Goal: Transaction & Acquisition: Download file/media

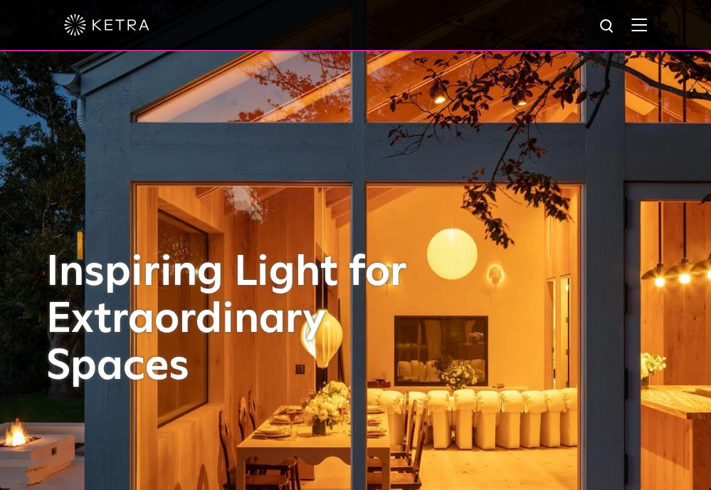
click at [647, 29] on img at bounding box center [640, 25] width 16 height 14
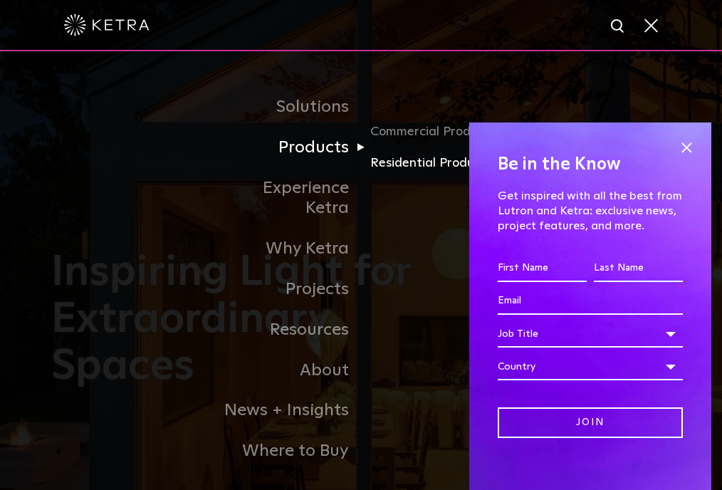
click at [393, 167] on link "Residential Products" at bounding box center [438, 163] width 137 height 21
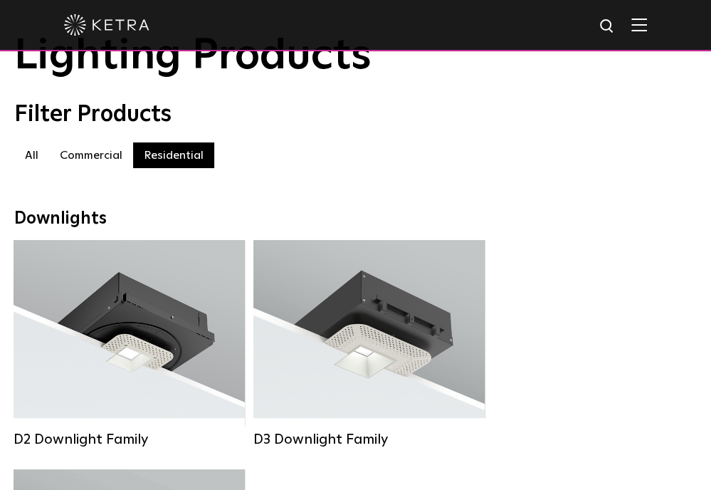
scroll to position [142, 0]
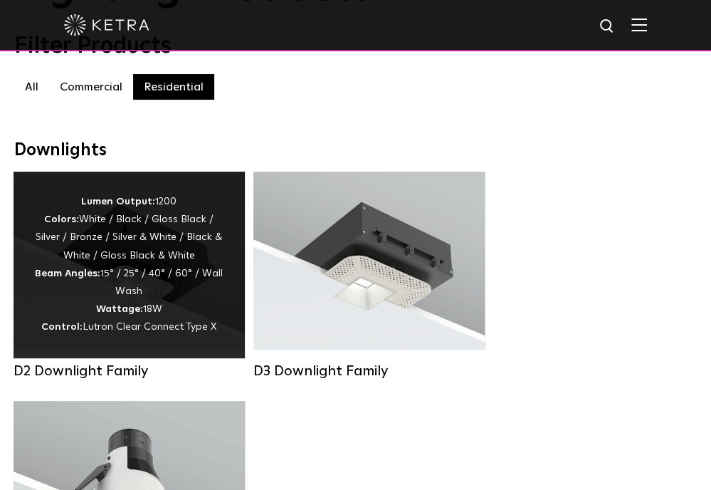
click at [151, 237] on div "Lumen Output: 1200 Colors: White / Black / Gloss Black / Silver / Bronze / Silv…" at bounding box center [129, 265] width 189 height 144
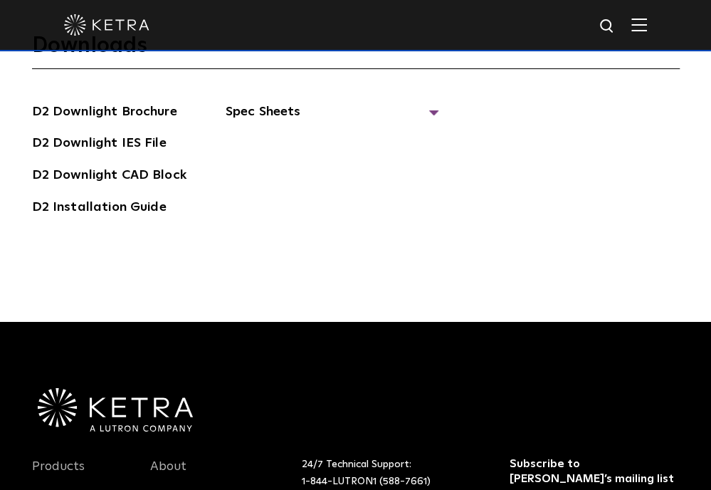
scroll to position [3489, 0]
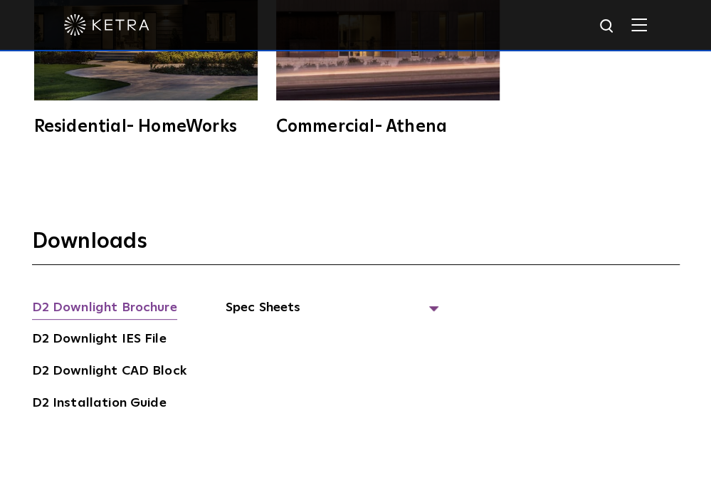
click at [142, 298] on link "D2 Downlight Brochure" at bounding box center [104, 309] width 145 height 23
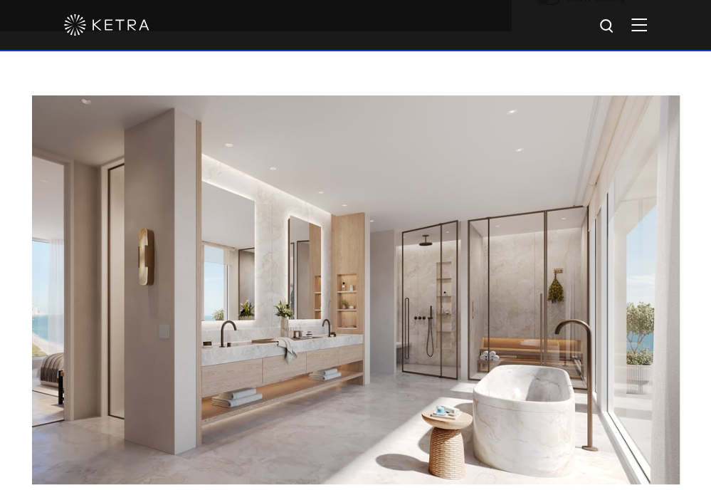
scroll to position [1638, 0]
